Goal: Register for event/course

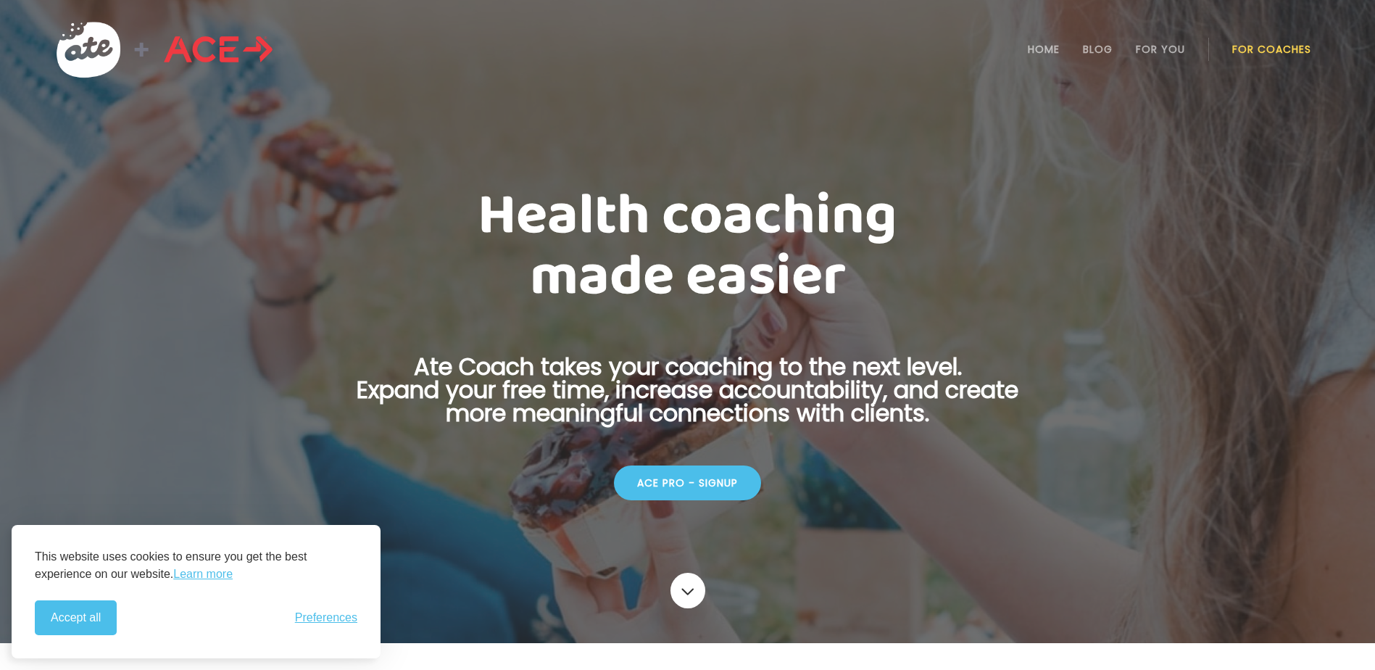
click at [713, 471] on div "ACE Pro - Signup" at bounding box center [687, 482] width 147 height 35
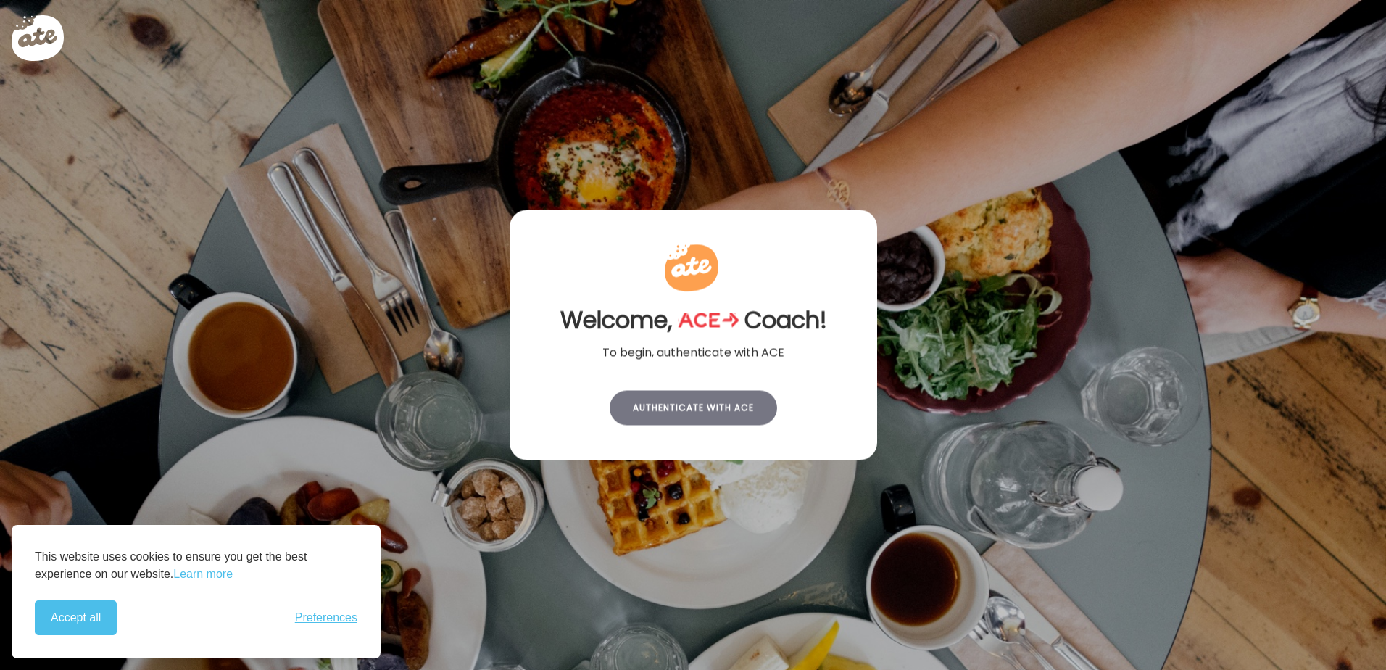
click at [702, 406] on div "Authenticate with ACE" at bounding box center [693, 408] width 167 height 35
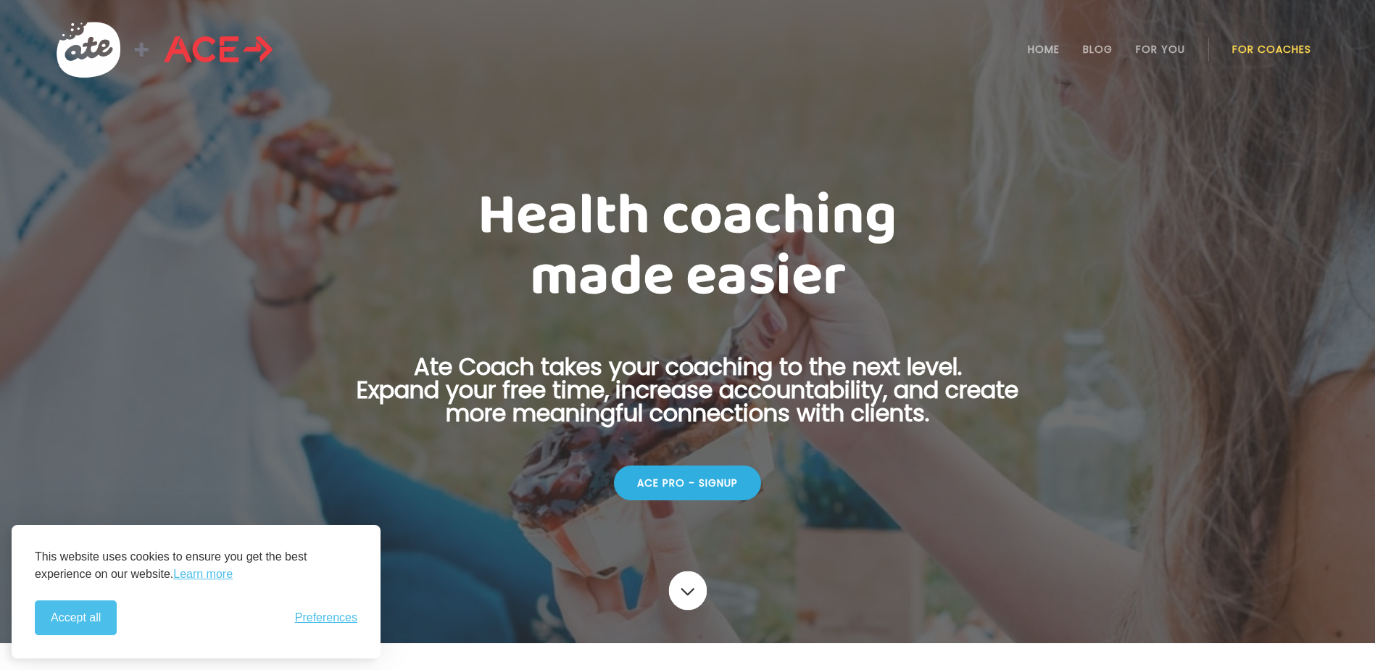
click at [690, 593] on link at bounding box center [687, 590] width 38 height 39
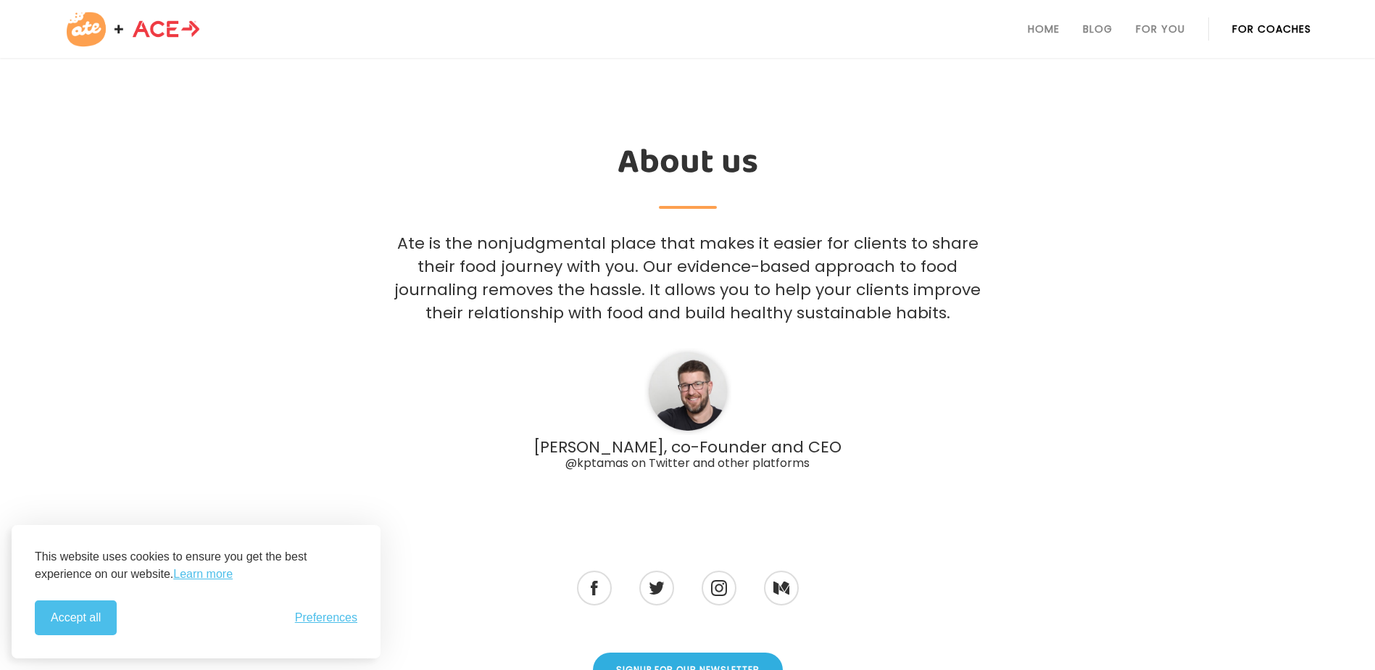
scroll to position [4102, 0]
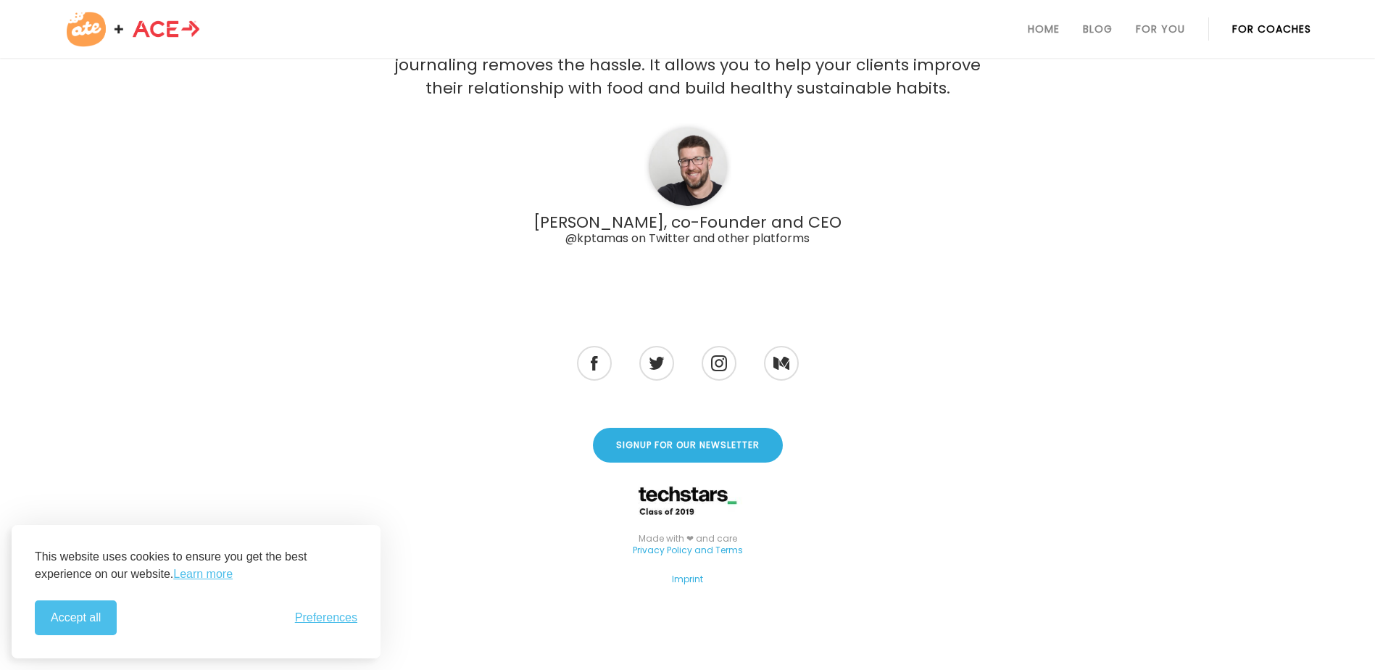
click at [453, 565] on div "Made with ❤ and care Privacy Policy and Terms" at bounding box center [687, 553] width 1346 height 52
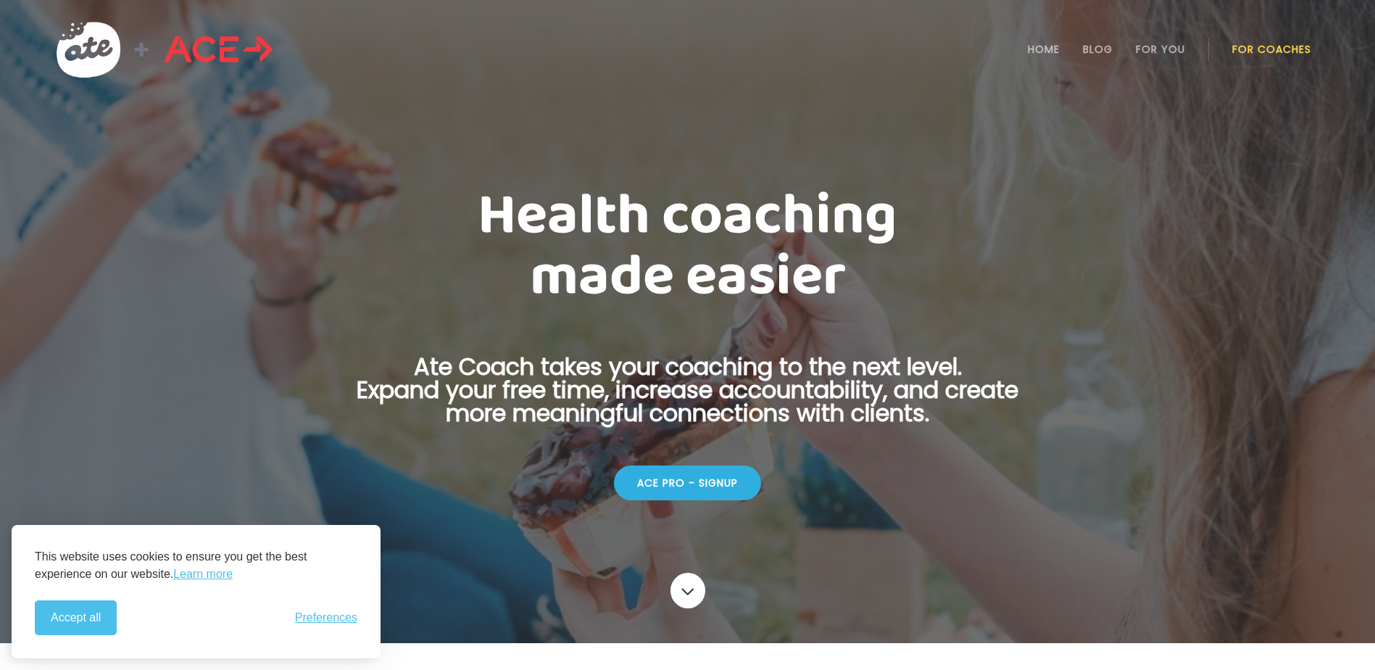
click at [675, 459] on div "ACE Pro - Signup" at bounding box center [687, 482] width 707 height 46
click at [680, 467] on div "ACE Pro - Signup" at bounding box center [687, 482] width 147 height 35
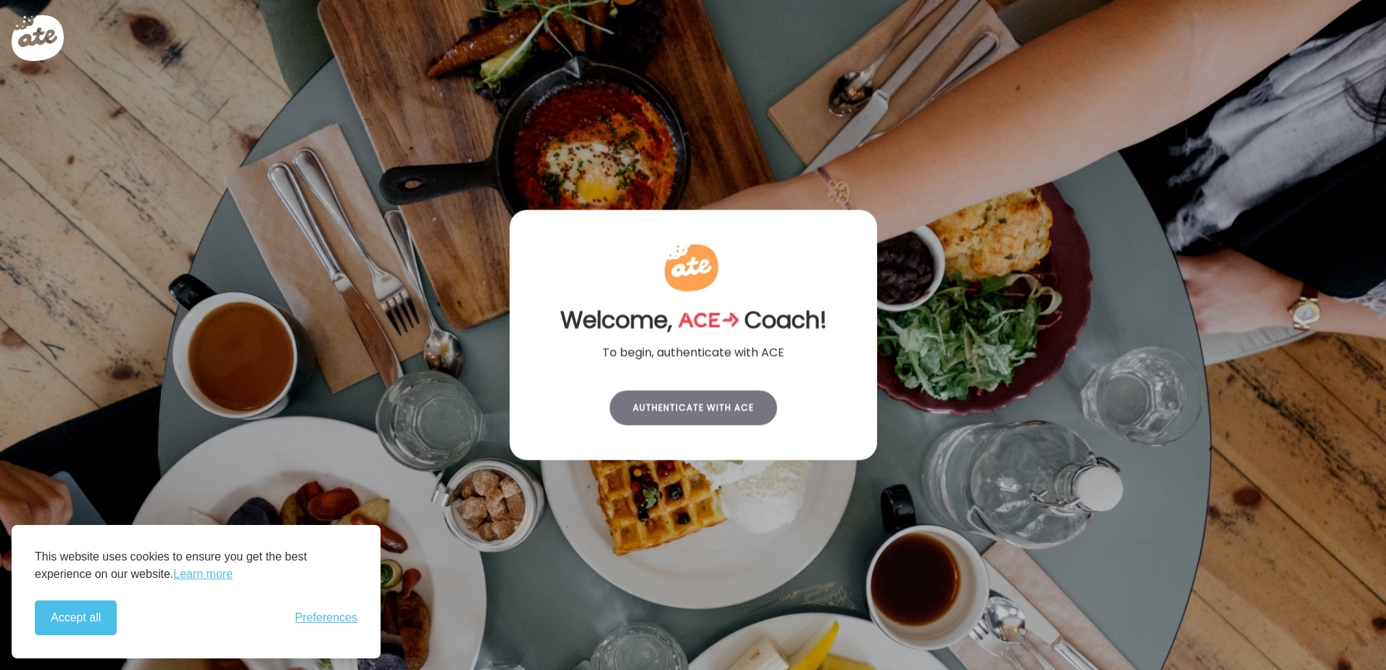
click at [715, 413] on div "Authenticate with ACE" at bounding box center [693, 408] width 167 height 35
